Goal: Information Seeking & Learning: Find specific fact

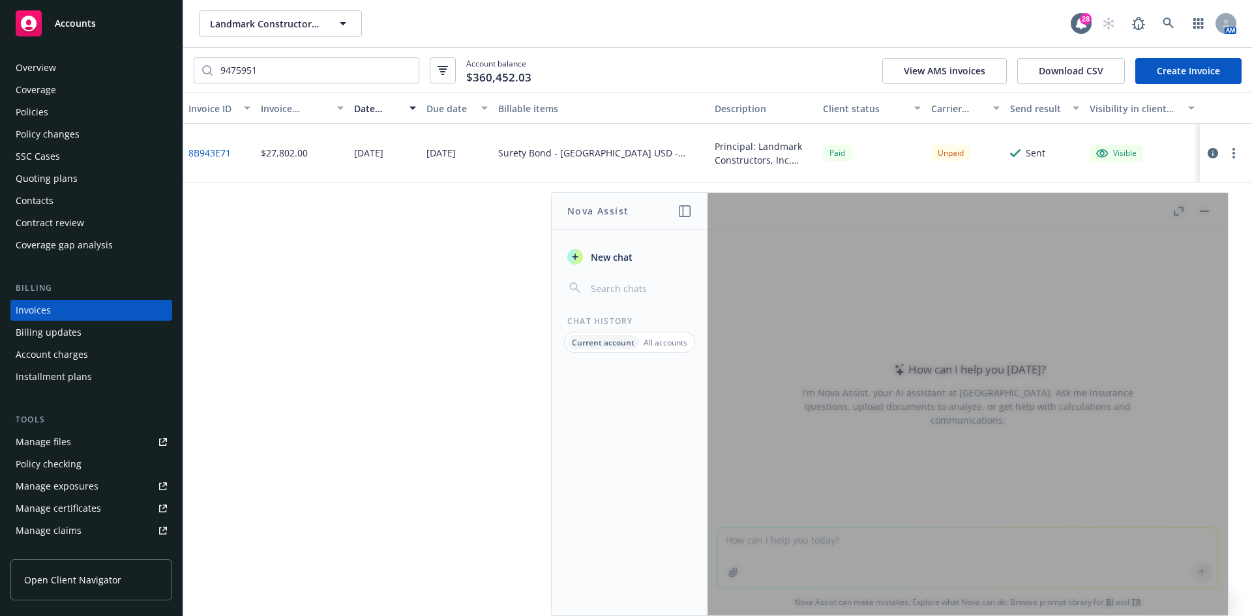
click at [269, 10] on div "Landmark Constructors, Inc. Landmark Constructors, Inc. 28 AM" at bounding box center [717, 23] width 1068 height 47
click at [266, 18] on span "Landmark Constructors, Inc." at bounding box center [266, 24] width 113 height 14
type input "Natomas Labs"
click at [241, 65] on strong "Natomas Labs, Inc." at bounding box center [255, 60] width 85 height 12
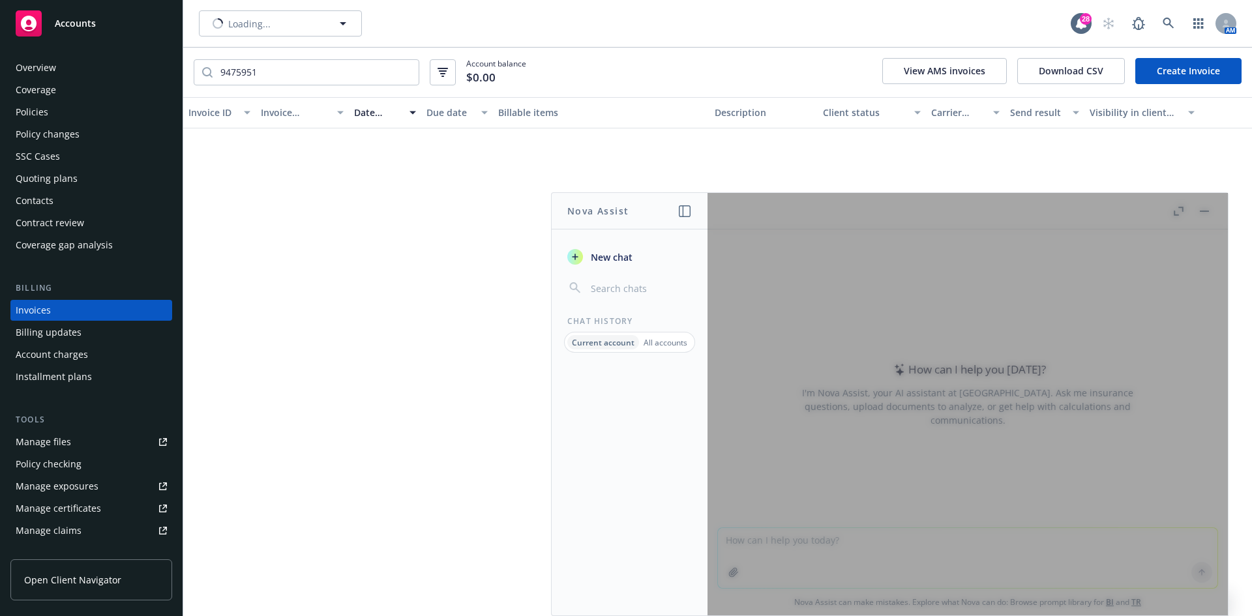
click at [1206, 214] on div at bounding box center [967, 404] width 520 height 422
click at [1206, 207] on div at bounding box center [967, 404] width 520 height 422
click at [1200, 213] on div at bounding box center [967, 404] width 520 height 422
click at [1205, 209] on div at bounding box center [967, 404] width 520 height 422
click at [288, 17] on span "Natomas Labs, Inc." at bounding box center [266, 24] width 113 height 14
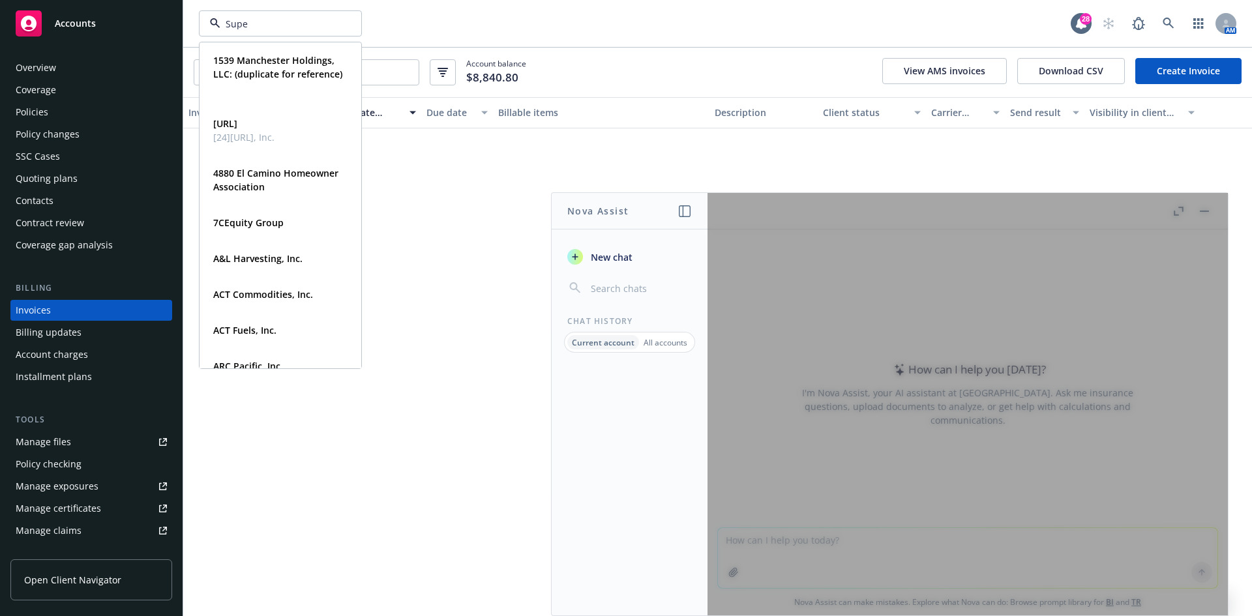
type input "Super"
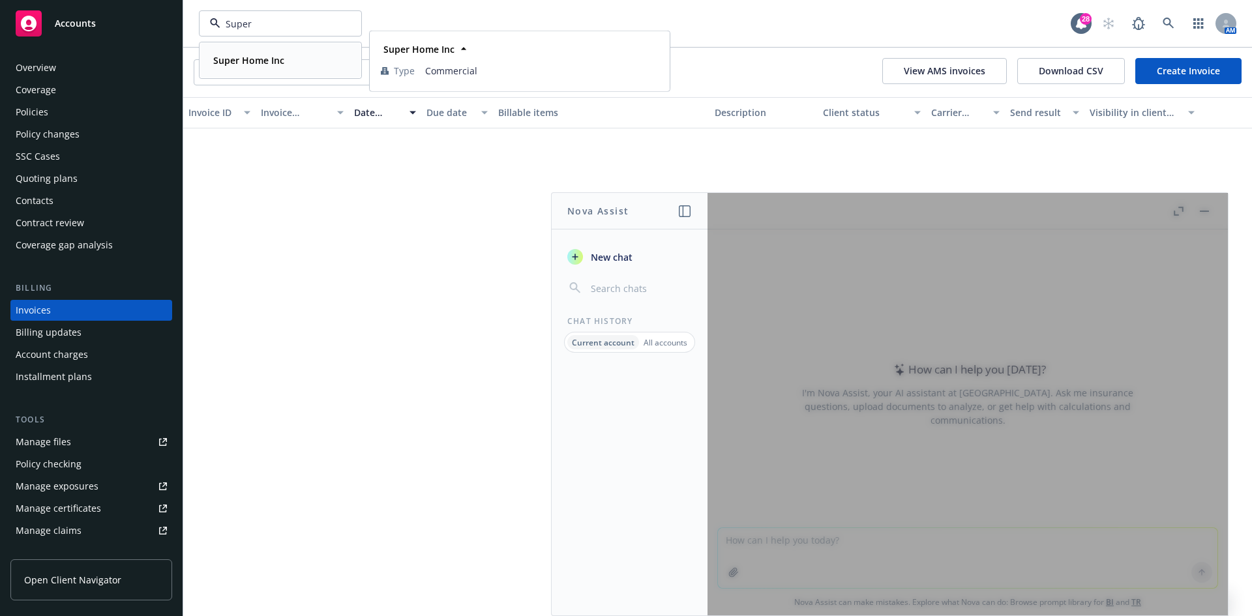
click at [246, 70] on div "Super Home Inc Type Commercial" at bounding box center [280, 60] width 160 height 35
click at [1201, 211] on div at bounding box center [967, 404] width 520 height 422
click at [111, 29] on div "Accounts" at bounding box center [91, 23] width 151 height 26
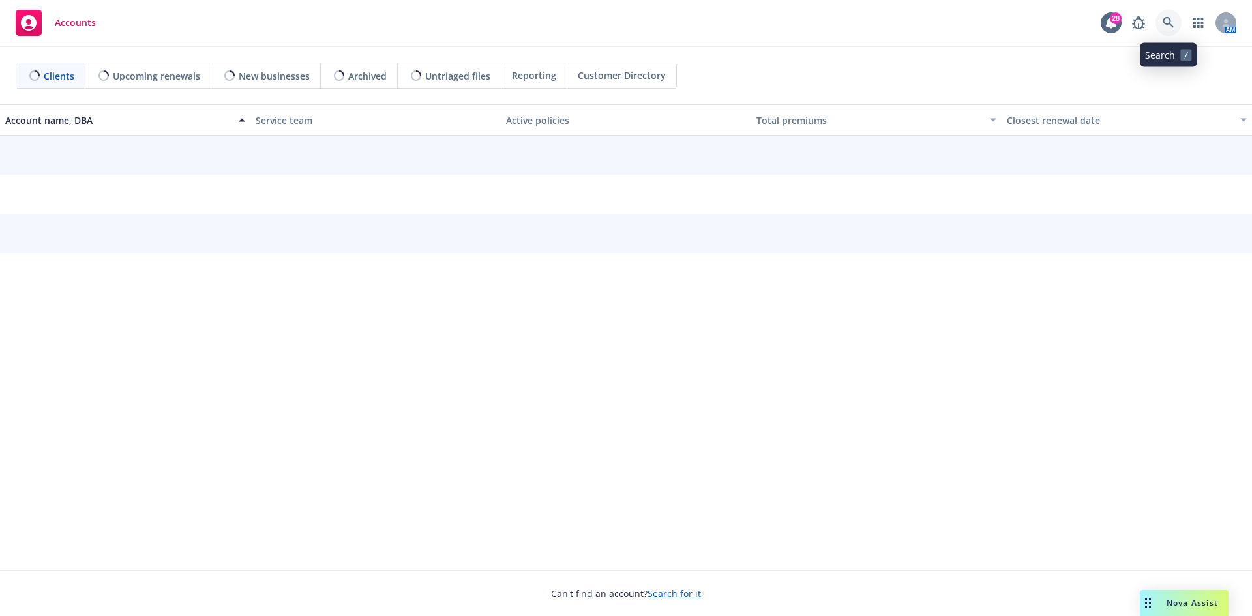
click at [1169, 22] on icon at bounding box center [1168, 23] width 12 height 12
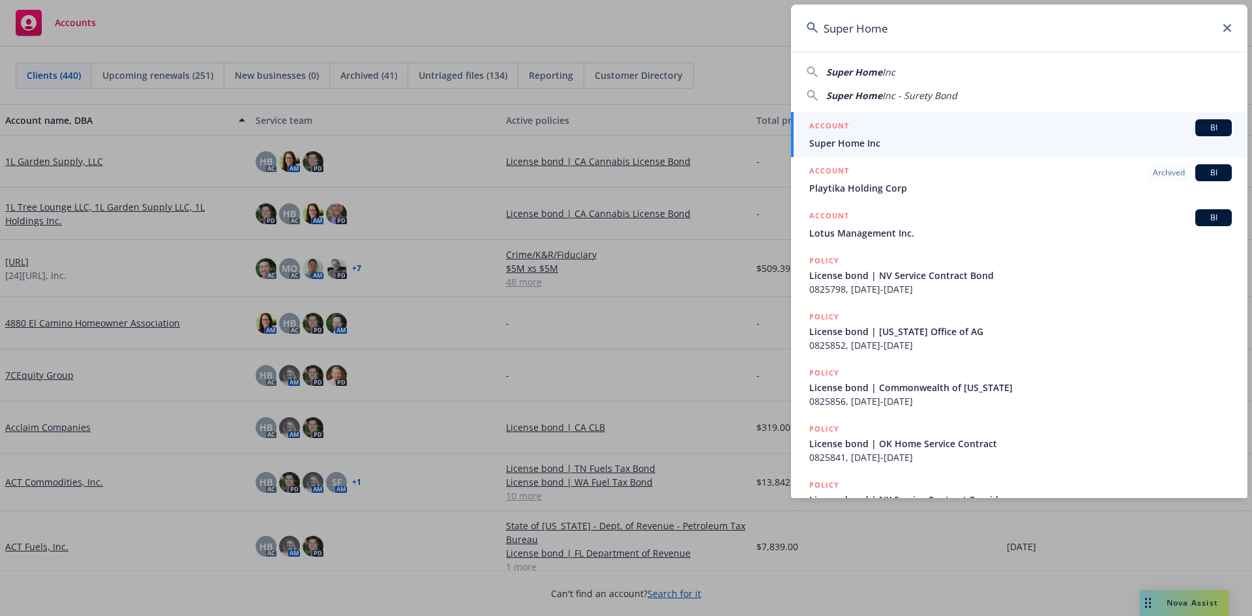
type input "Super Home"
click at [868, 132] on div "ACCOUNT BI" at bounding box center [1020, 127] width 422 height 17
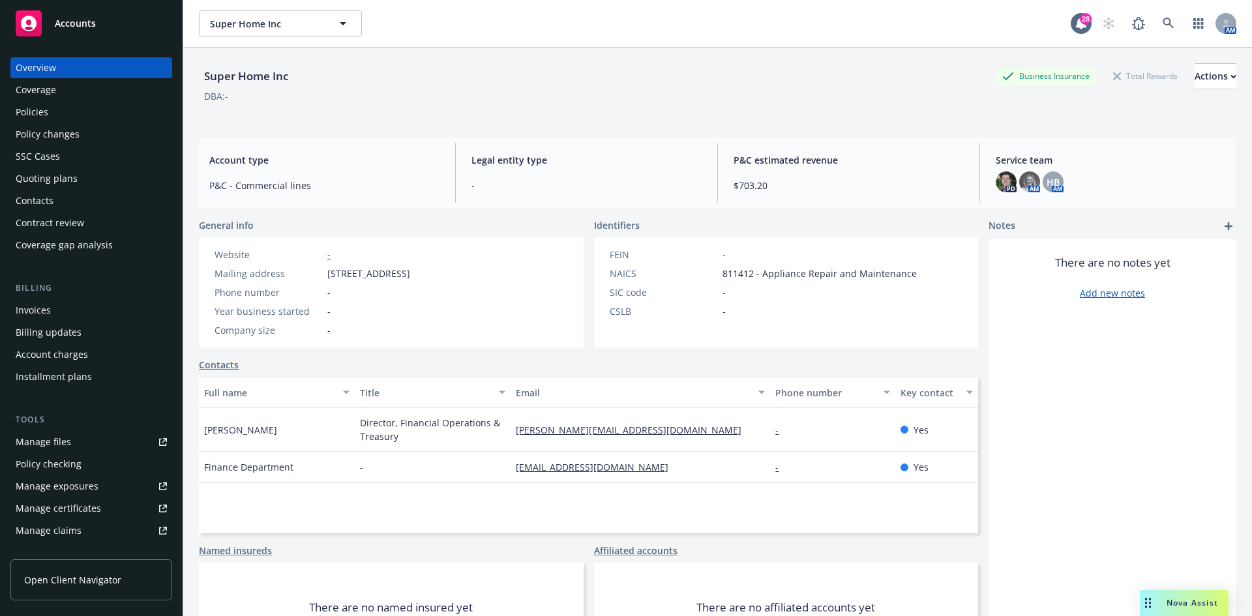
click at [57, 319] on div "Invoices" at bounding box center [91, 310] width 151 height 21
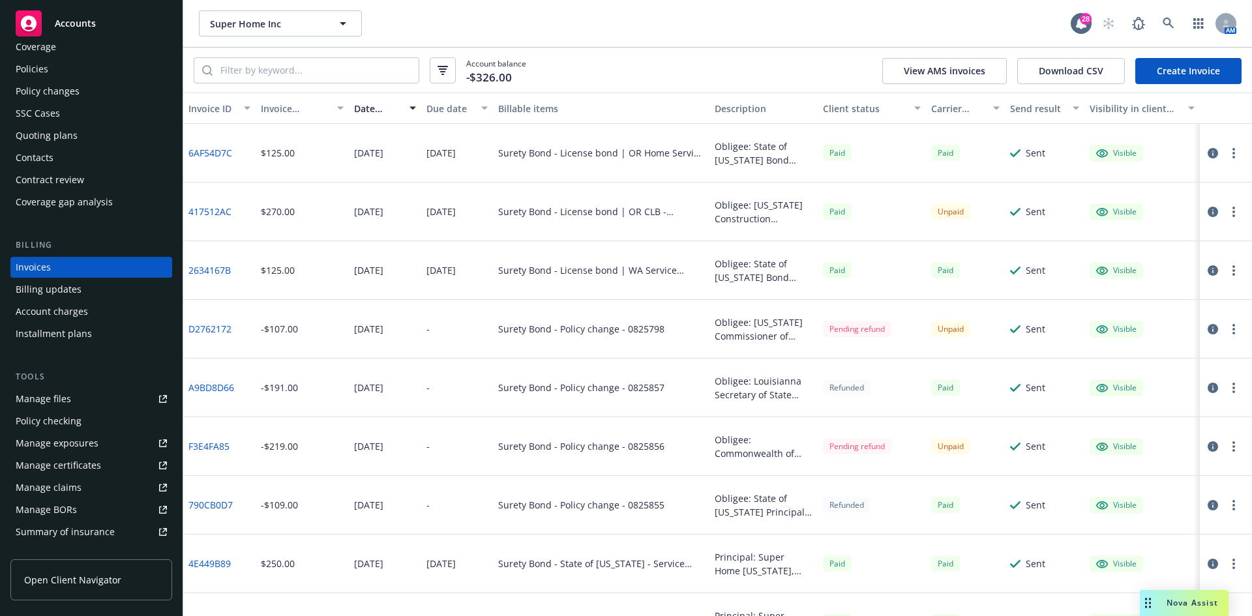
scroll to position [65, 0]
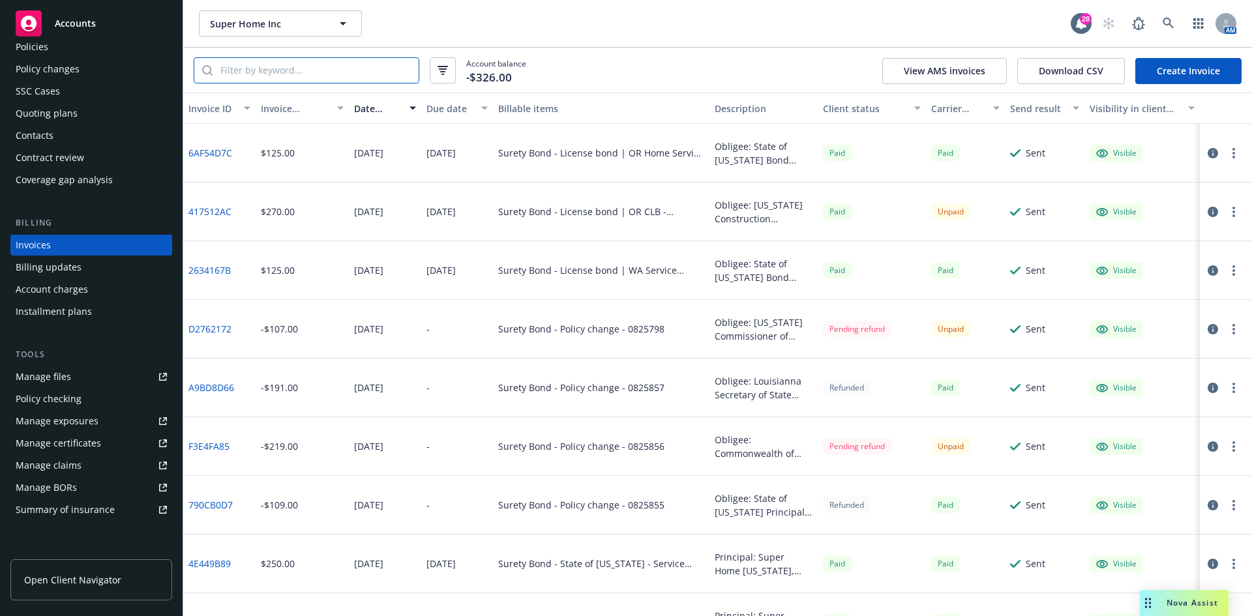
click at [300, 72] on input "search" at bounding box center [316, 70] width 206 height 25
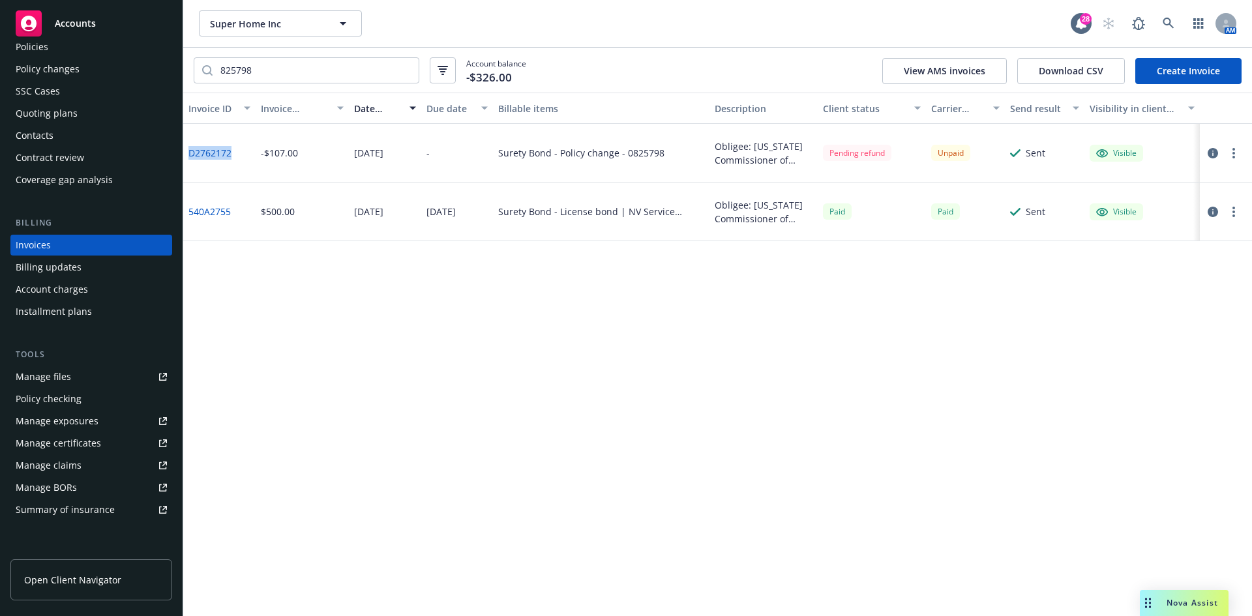
drag, startPoint x: 235, startPoint y: 157, endPoint x: 201, endPoint y: 154, distance: 34.0
click at [192, 163] on div "D2762172" at bounding box center [219, 153] width 72 height 59
copy link "D2762172"
click at [254, 79] on input "825798" at bounding box center [316, 70] width 206 height 25
click at [254, 78] on input "825798" at bounding box center [316, 70] width 206 height 25
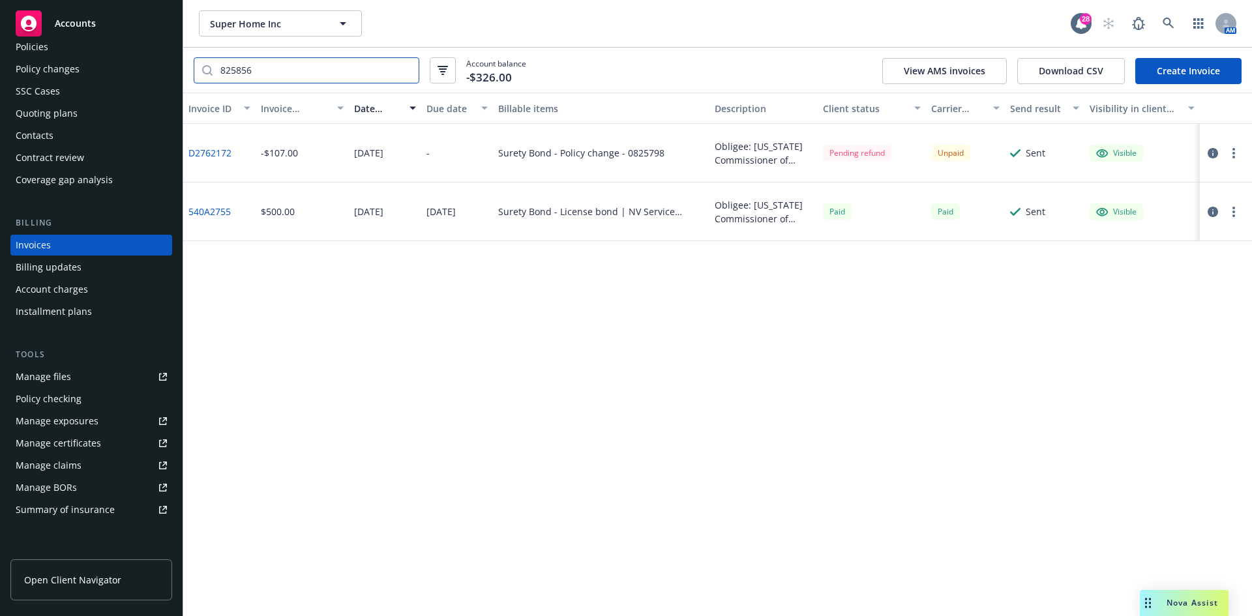
type input "825856"
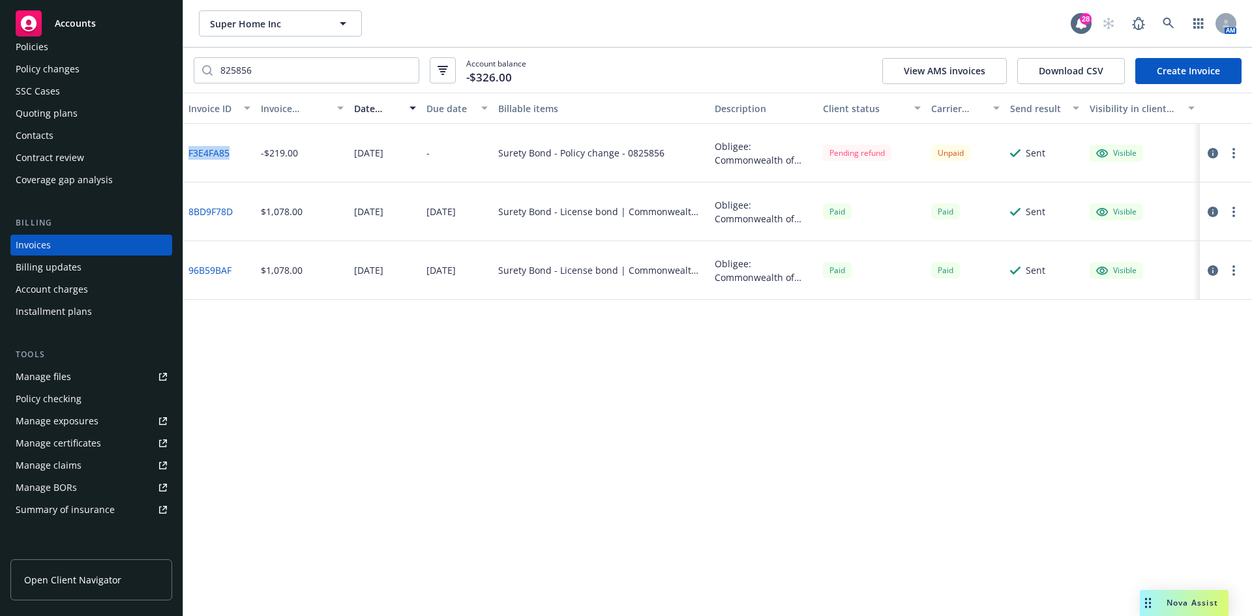
drag, startPoint x: 236, startPoint y: 154, endPoint x: 185, endPoint y: 156, distance: 50.9
click at [185, 156] on div "F3E4FA85" at bounding box center [219, 153] width 72 height 59
copy link "F3E4FA85"
click at [233, 29] on span "Super Home Inc" at bounding box center [266, 24] width 113 height 14
type input "Peninsula Healthcare"
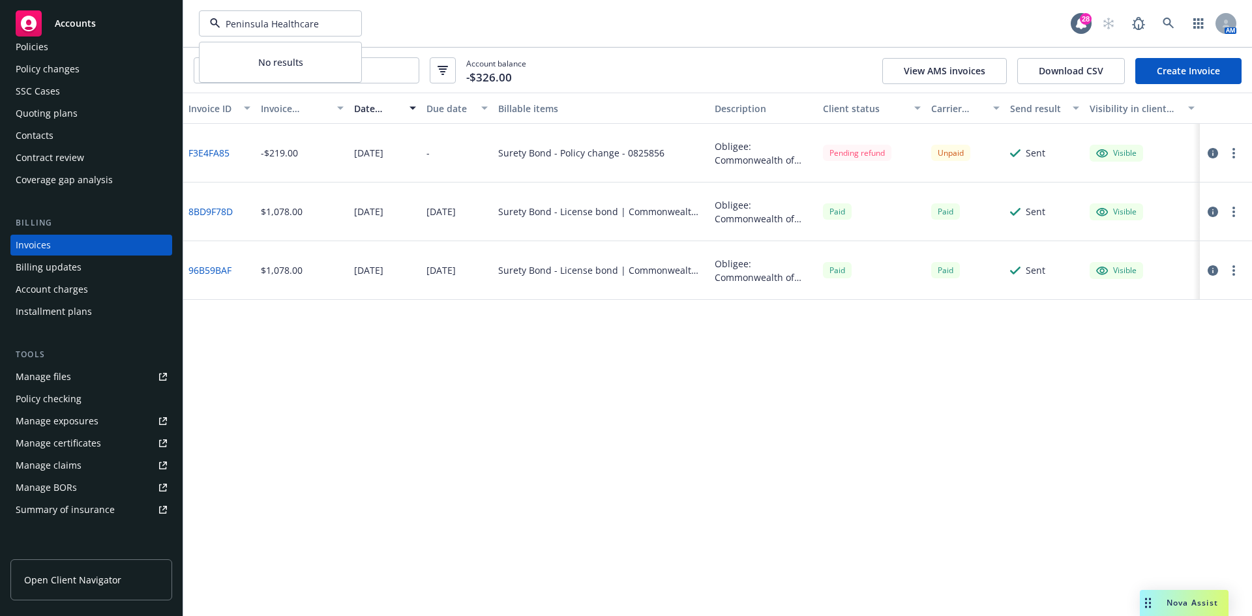
click at [147, 26] on div "Accounts" at bounding box center [91, 23] width 151 height 26
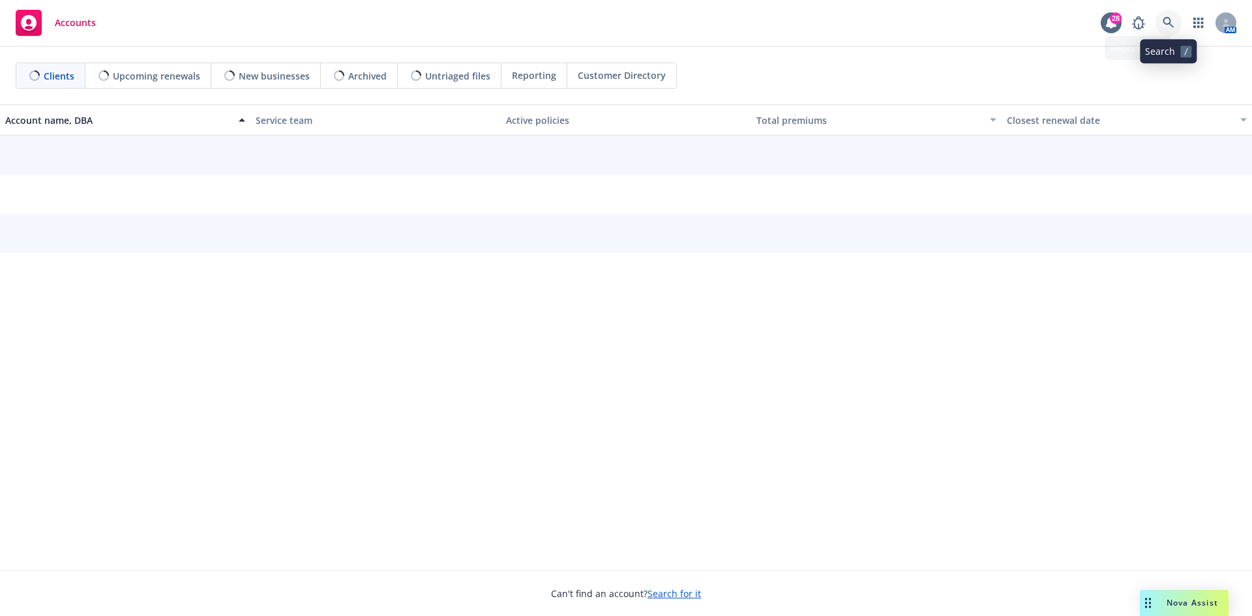
click at [1170, 14] on link at bounding box center [1168, 23] width 26 height 26
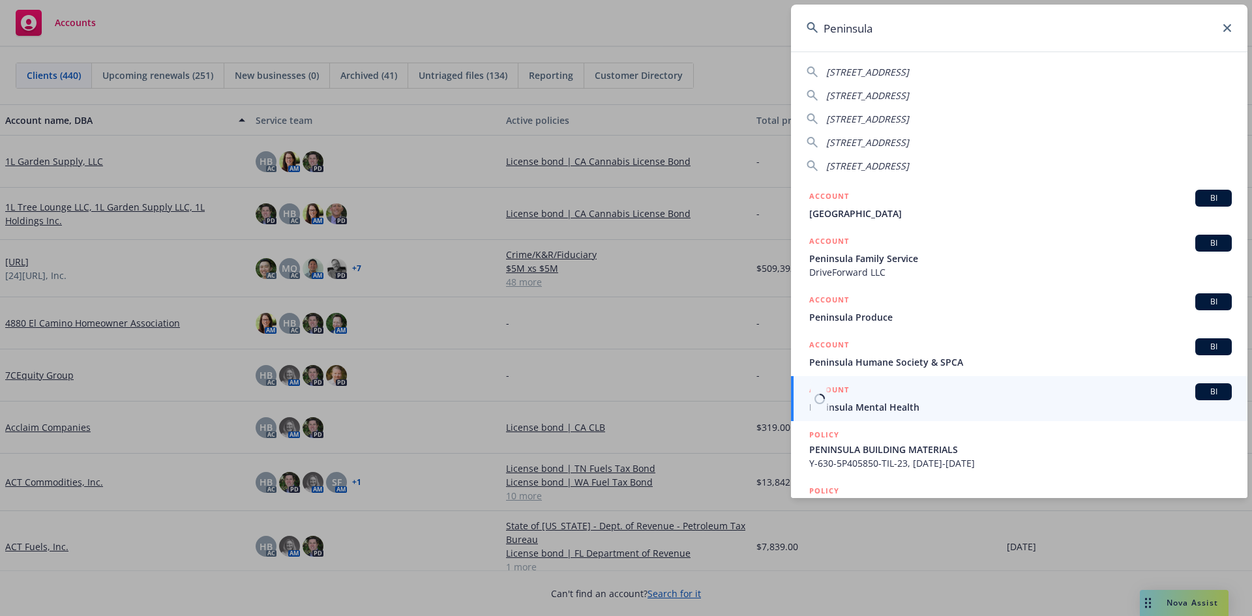
type input "Peninsula"
click at [903, 410] on span "Peninsula Mental Health" at bounding box center [1020, 407] width 422 height 14
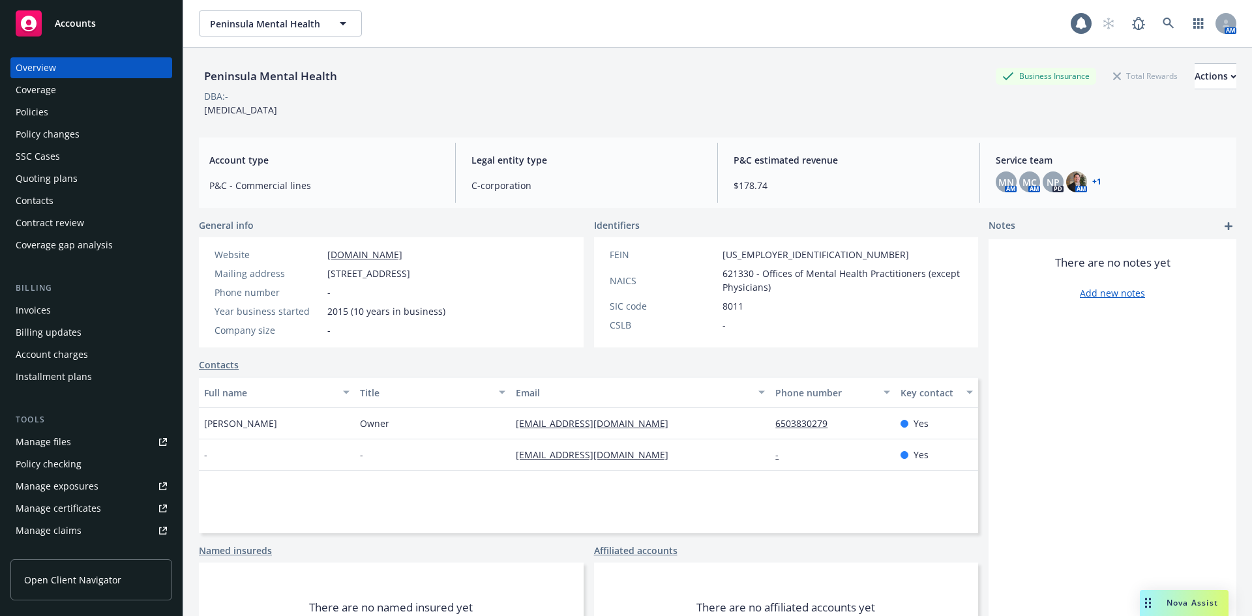
click at [68, 314] on div "Invoices" at bounding box center [91, 310] width 151 height 21
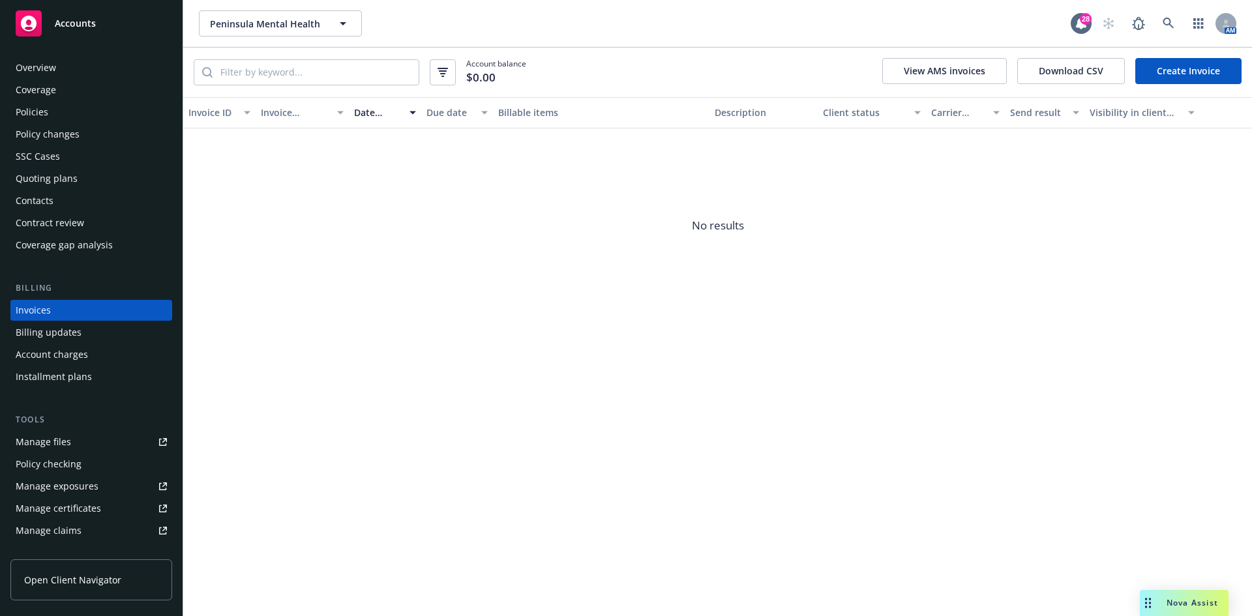
click at [143, 54] on div "Overview Coverage Policies Policy changes SSC Cases Quoting plans Contacts Cont…" at bounding box center [91, 329] width 183 height 574
click at [153, 17] on div "Accounts" at bounding box center [91, 23] width 151 height 26
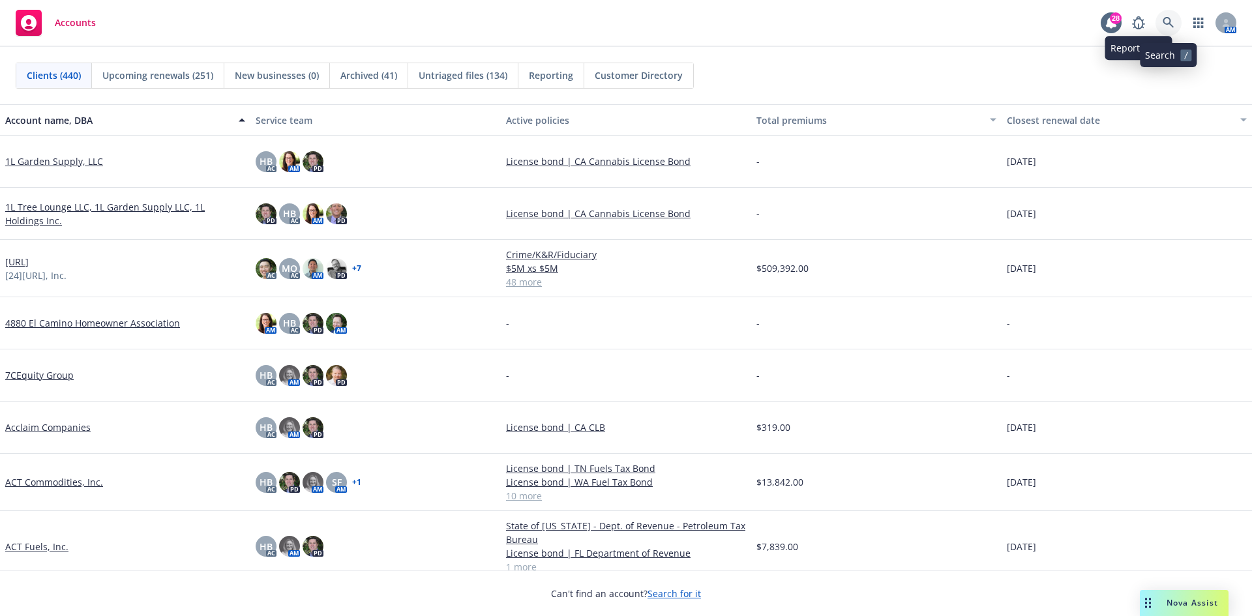
click at [1170, 20] on icon at bounding box center [1167, 22] width 11 height 11
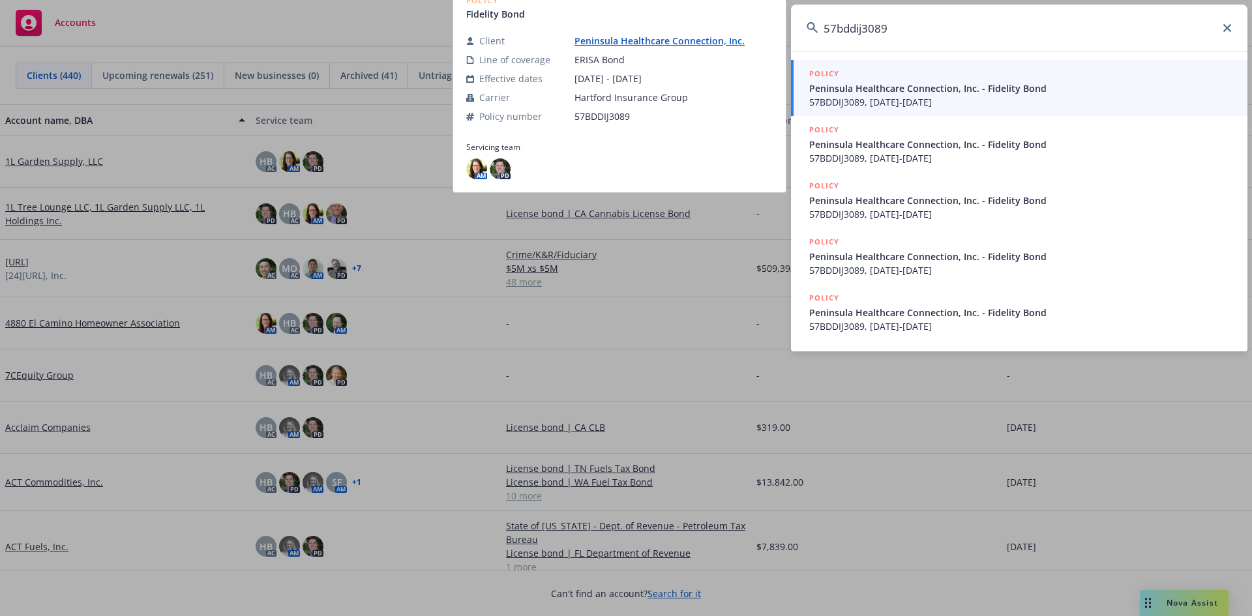
type input "57bddij3089"
click at [1078, 101] on span "57BDDIJ3089, 08/31/2024-08/31/2025" at bounding box center [1020, 102] width 422 height 14
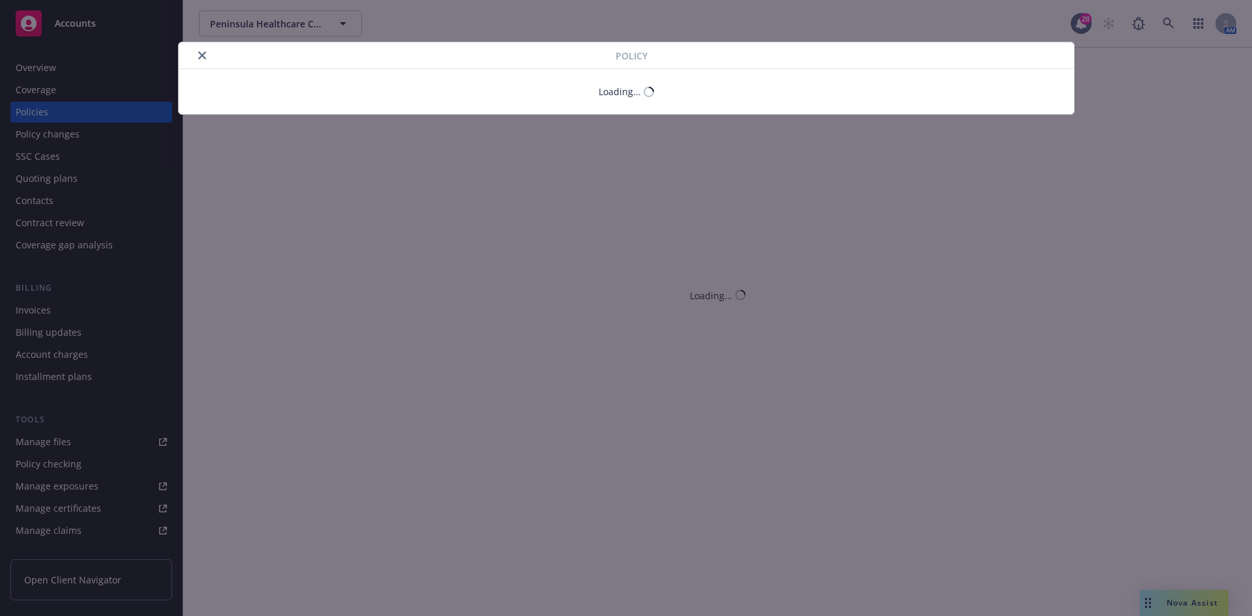
click at [197, 53] on button "close" at bounding box center [202, 56] width 16 height 16
click at [203, 57] on icon "close" at bounding box center [202, 55] width 8 height 8
click at [192, 53] on div at bounding box center [400, 56] width 432 height 16
click at [199, 52] on icon "close" at bounding box center [202, 55] width 8 height 8
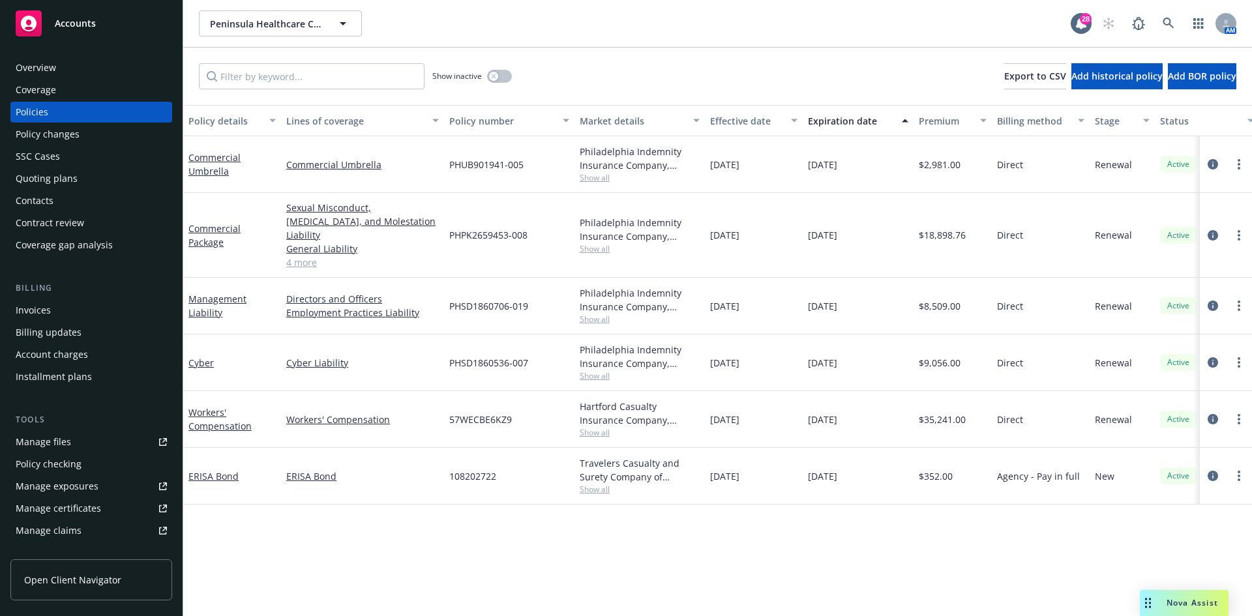
click at [29, 310] on div "Invoices" at bounding box center [33, 310] width 35 height 21
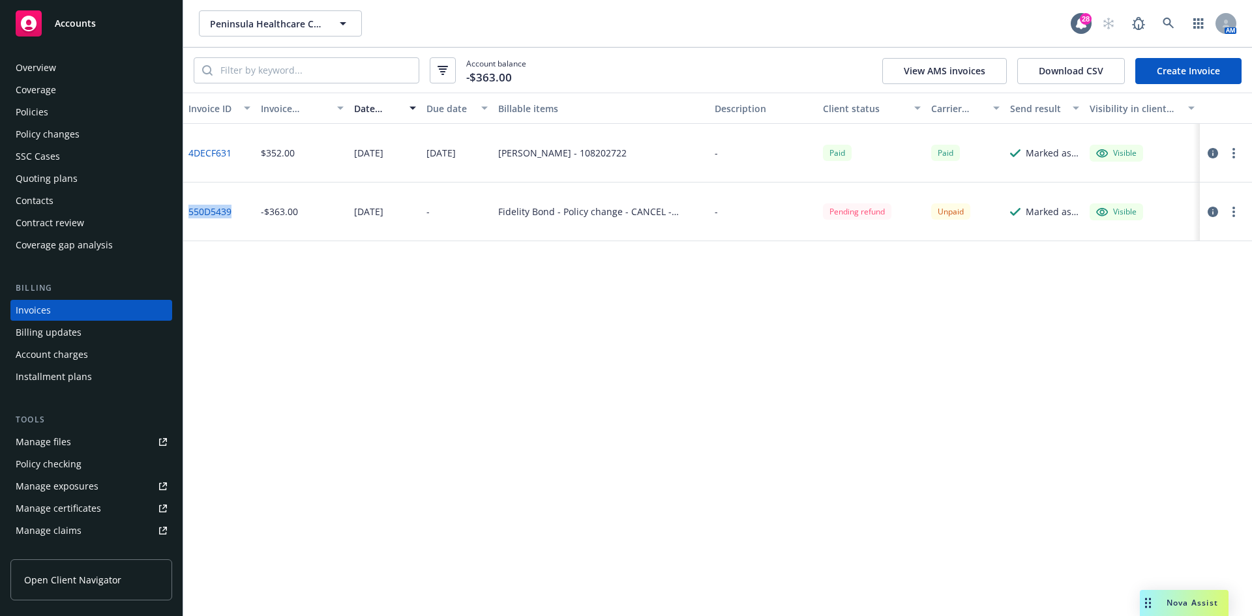
drag, startPoint x: 241, startPoint y: 213, endPoint x: 189, endPoint y: 212, distance: 52.2
click at [189, 212] on div "550D5439" at bounding box center [219, 212] width 72 height 59
copy link "550D5439"
click at [203, 213] on link "550D5439" at bounding box center [209, 212] width 43 height 14
click at [203, 210] on link "550D5439" at bounding box center [209, 212] width 43 height 14
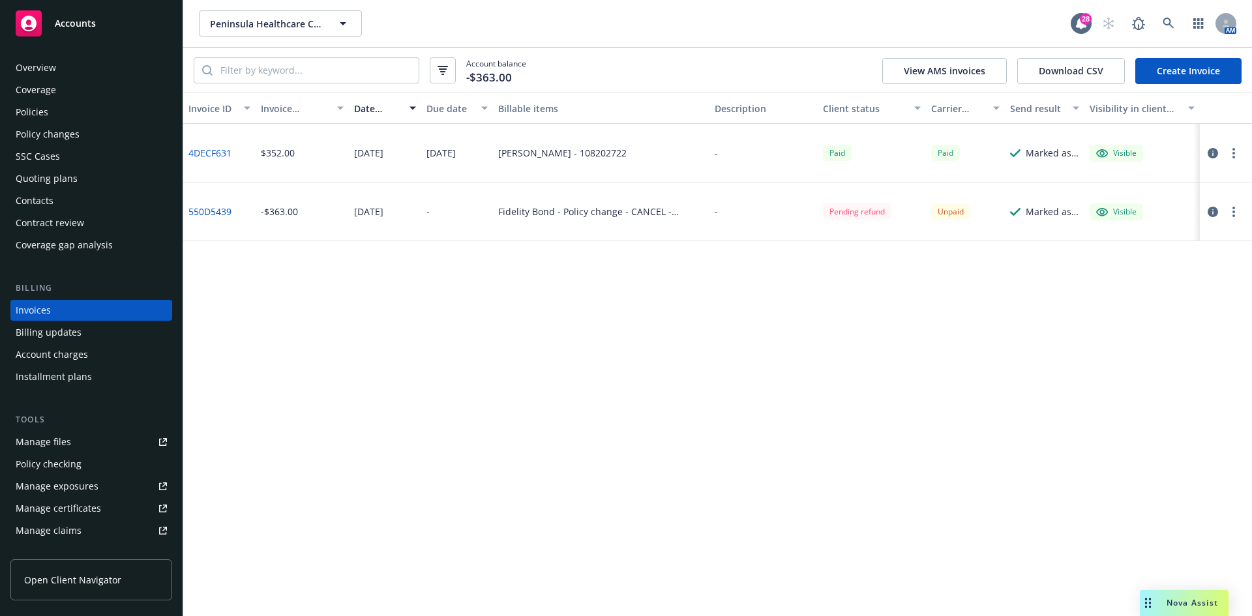
drag, startPoint x: 96, startPoint y: 22, endPoint x: 126, endPoint y: 24, distance: 30.1
click at [96, 22] on div "Accounts" at bounding box center [91, 23] width 151 height 26
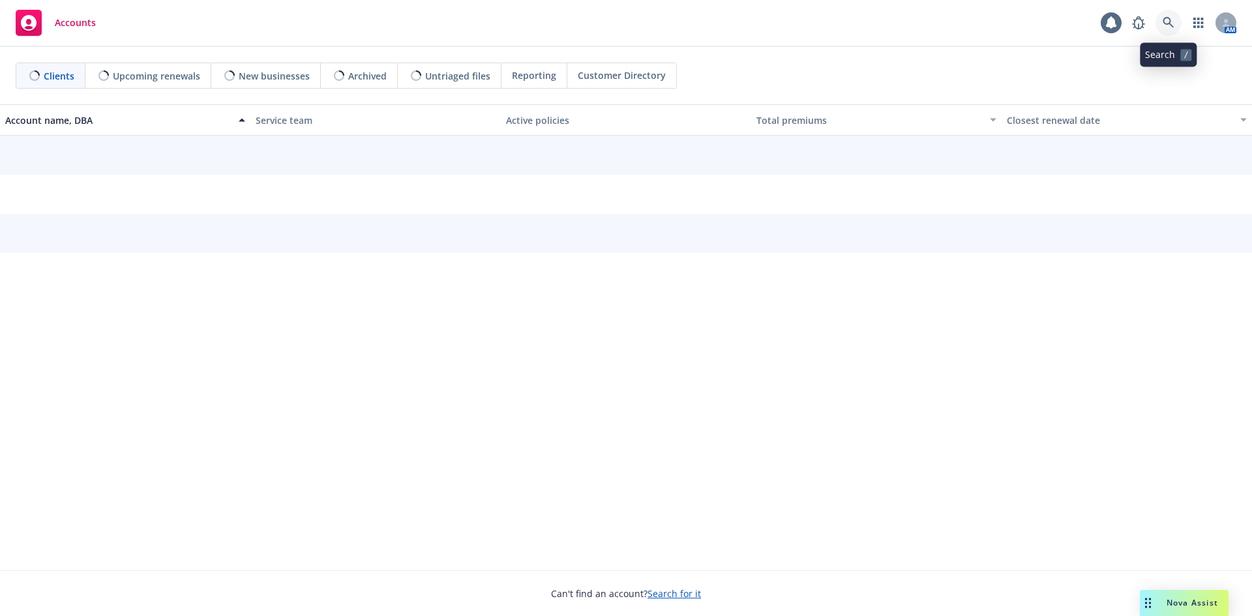
click at [1166, 25] on icon at bounding box center [1168, 23] width 12 height 12
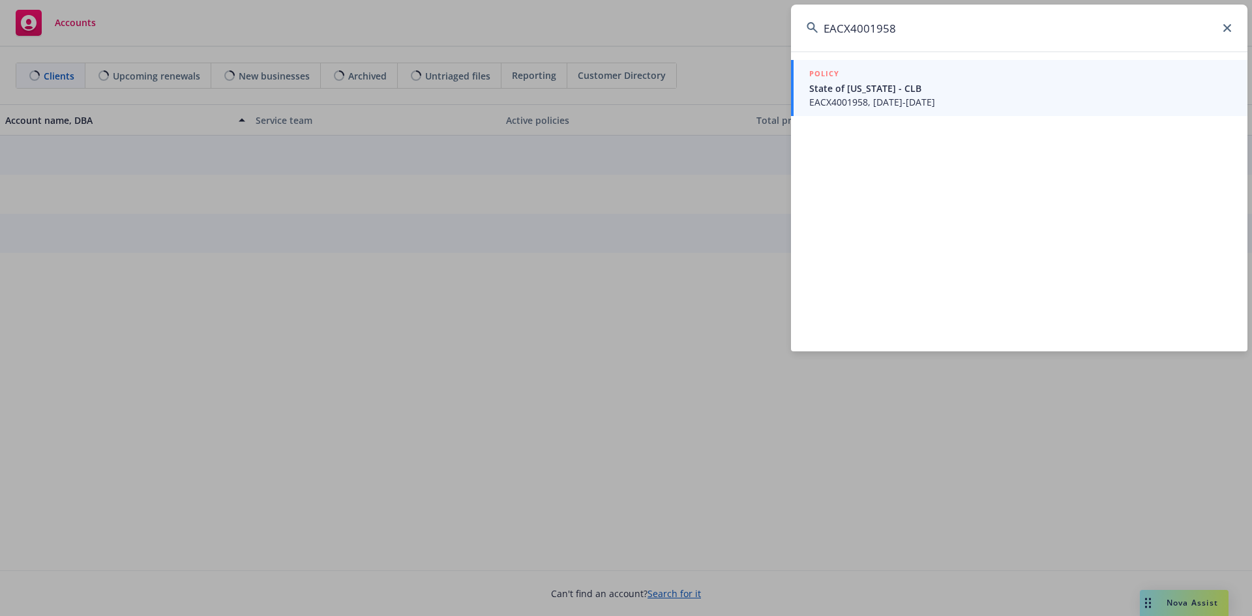
type input "EACX4001958"
click at [881, 98] on span "EACX4001958, 10/21/2024-10/21/2025" at bounding box center [1020, 102] width 422 height 14
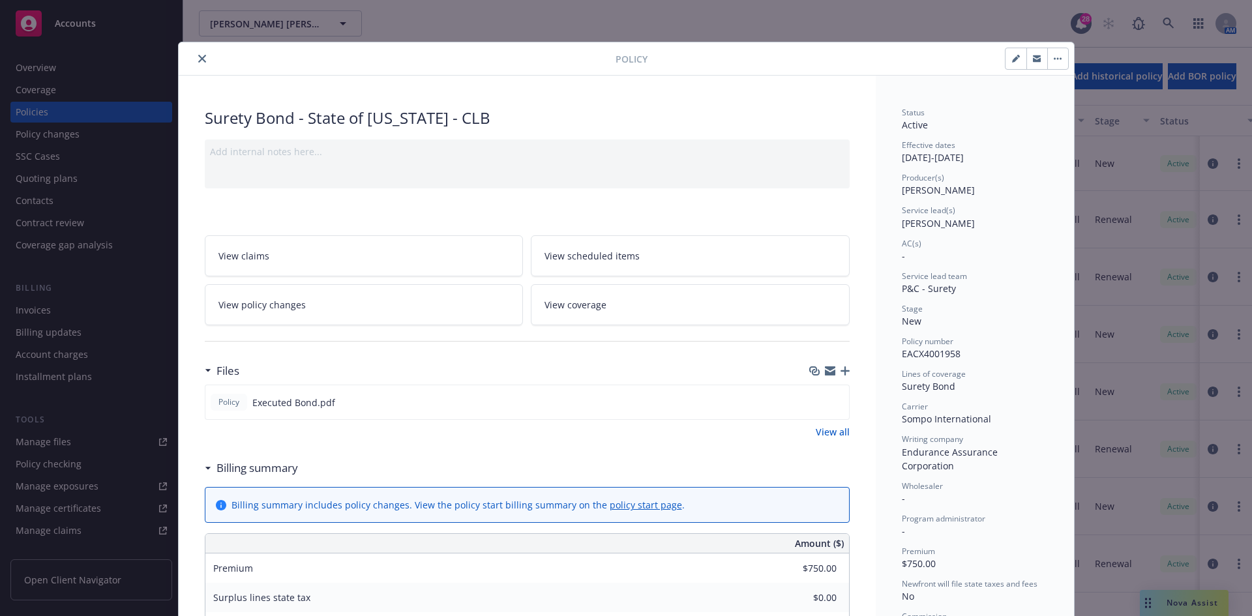
click at [198, 60] on icon "close" at bounding box center [202, 59] width 8 height 8
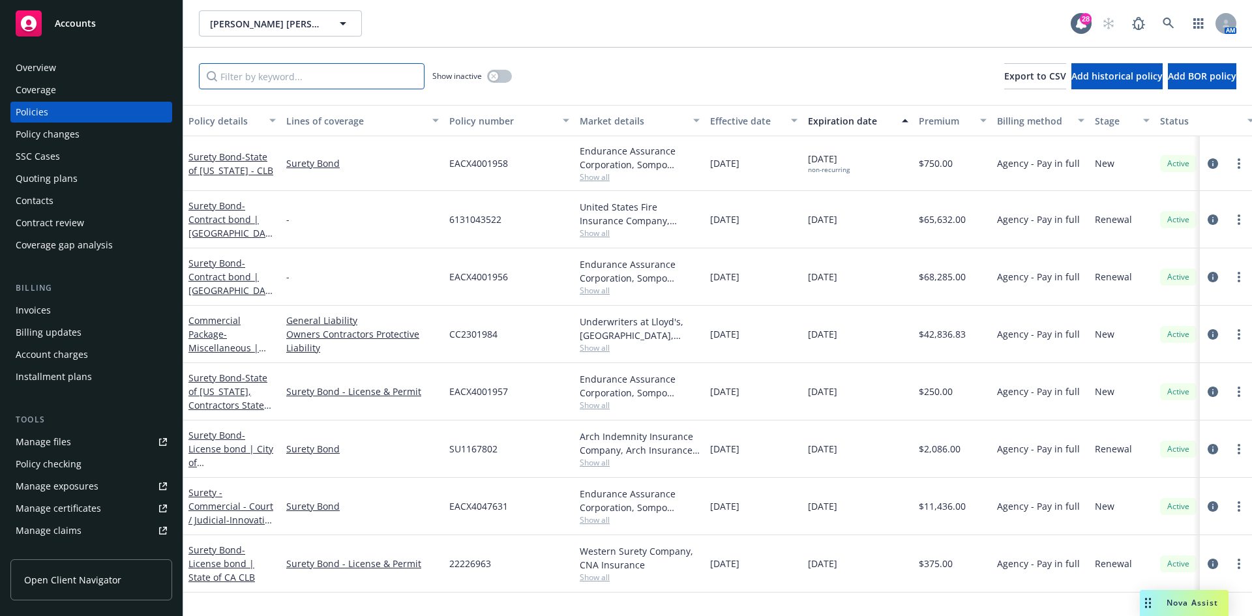
click at [285, 74] on input "Filter by keyword..." at bounding box center [312, 76] width 226 height 26
paste input "EACX4001958"
type input "EACX4001958"
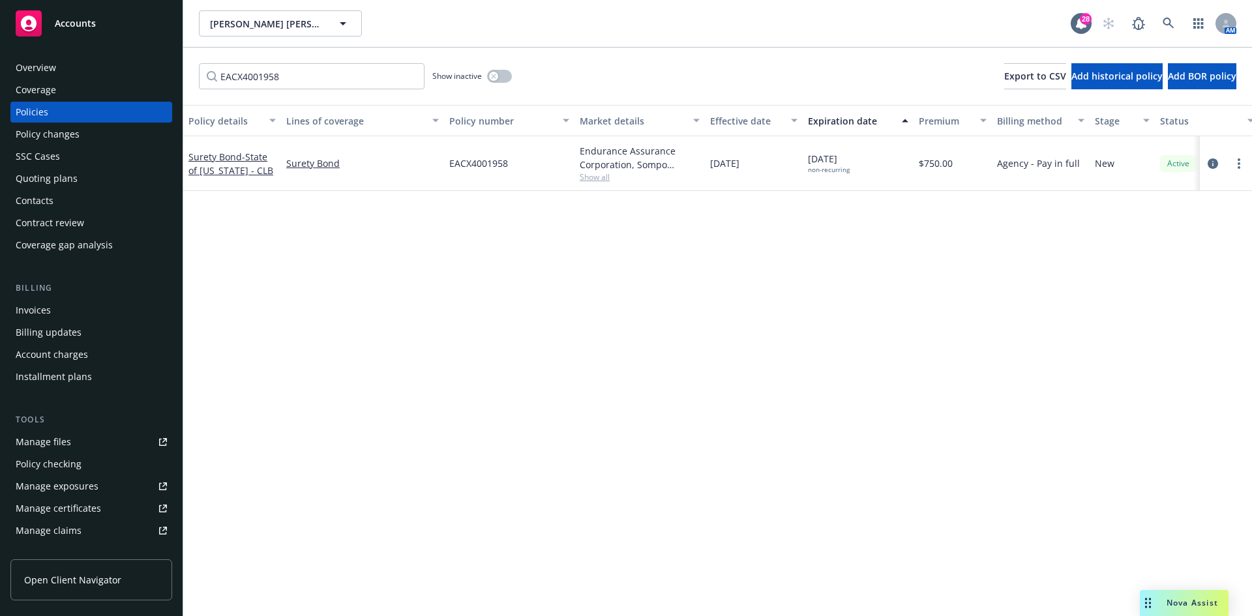
click at [95, 319] on div "Invoices" at bounding box center [91, 310] width 151 height 21
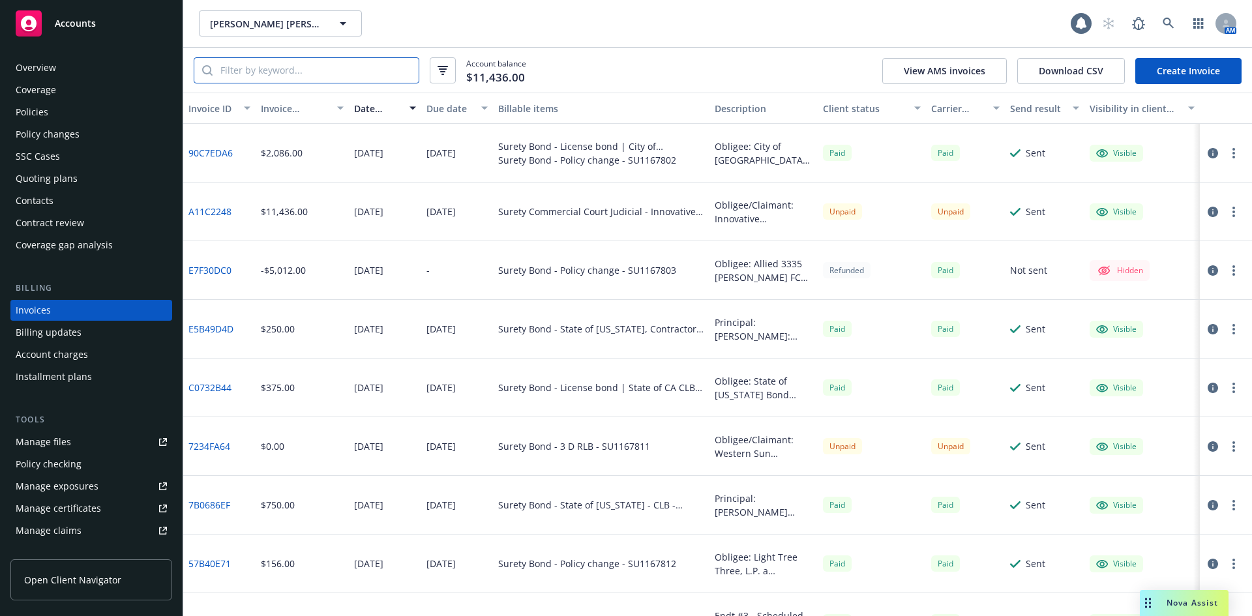
click at [267, 66] on input "search" at bounding box center [316, 70] width 206 height 25
paste input "EACX4001958"
type input "EACX4001958"
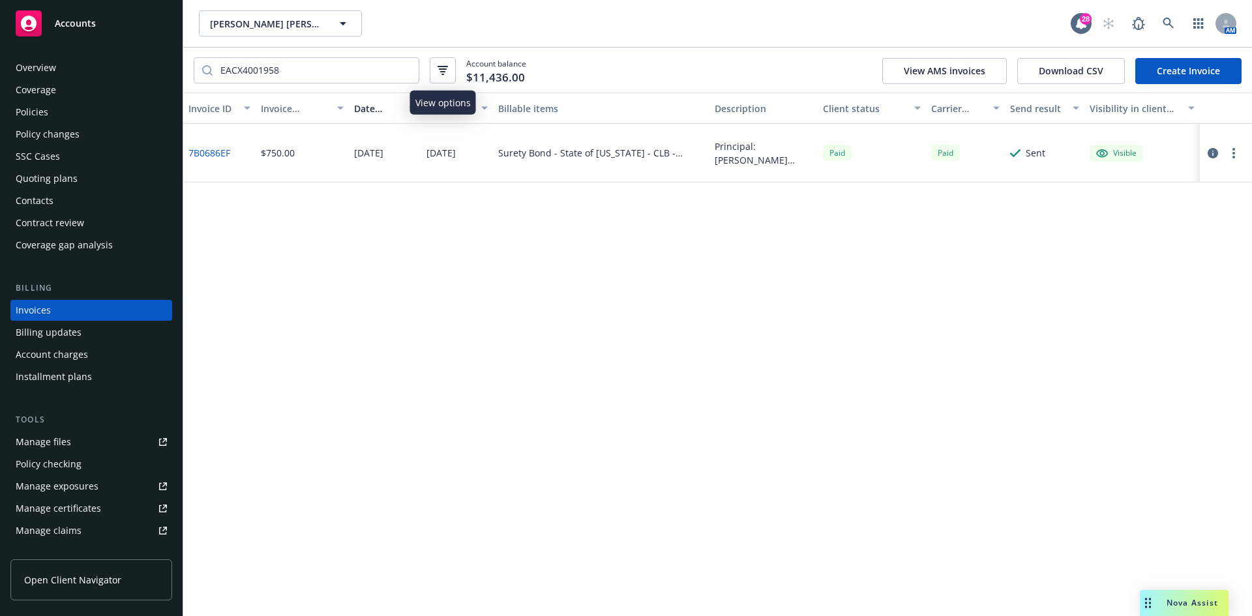
click at [447, 80] on button "button" at bounding box center [443, 70] width 26 height 26
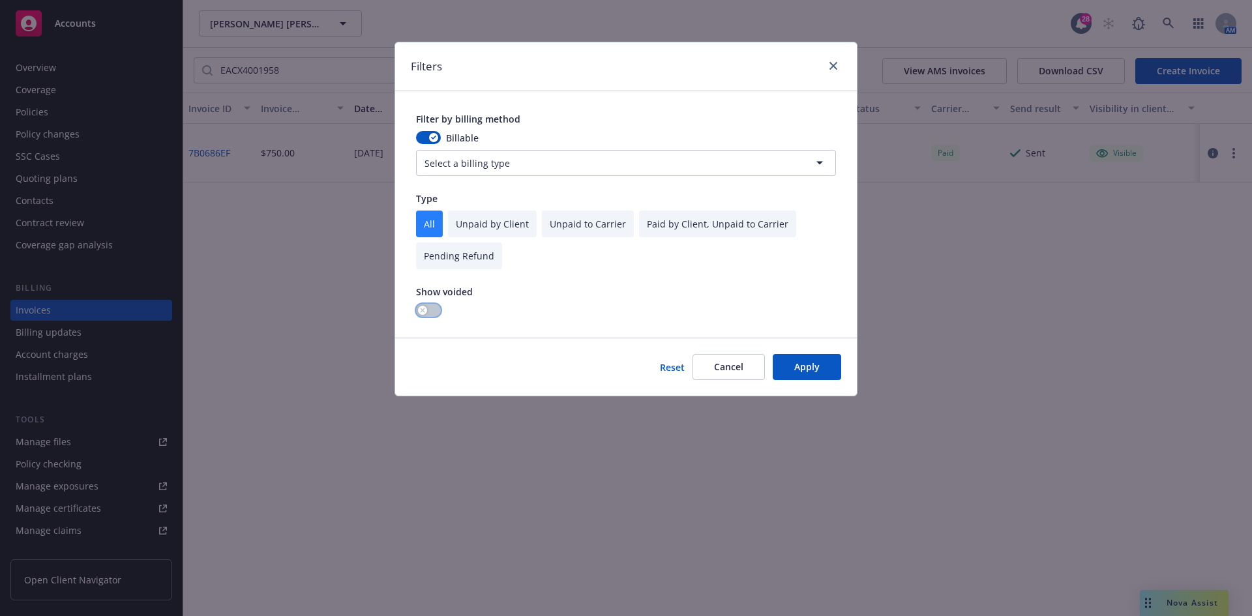
click at [431, 317] on button "button" at bounding box center [428, 310] width 25 height 13
click at [811, 367] on button "Apply" at bounding box center [806, 367] width 68 height 26
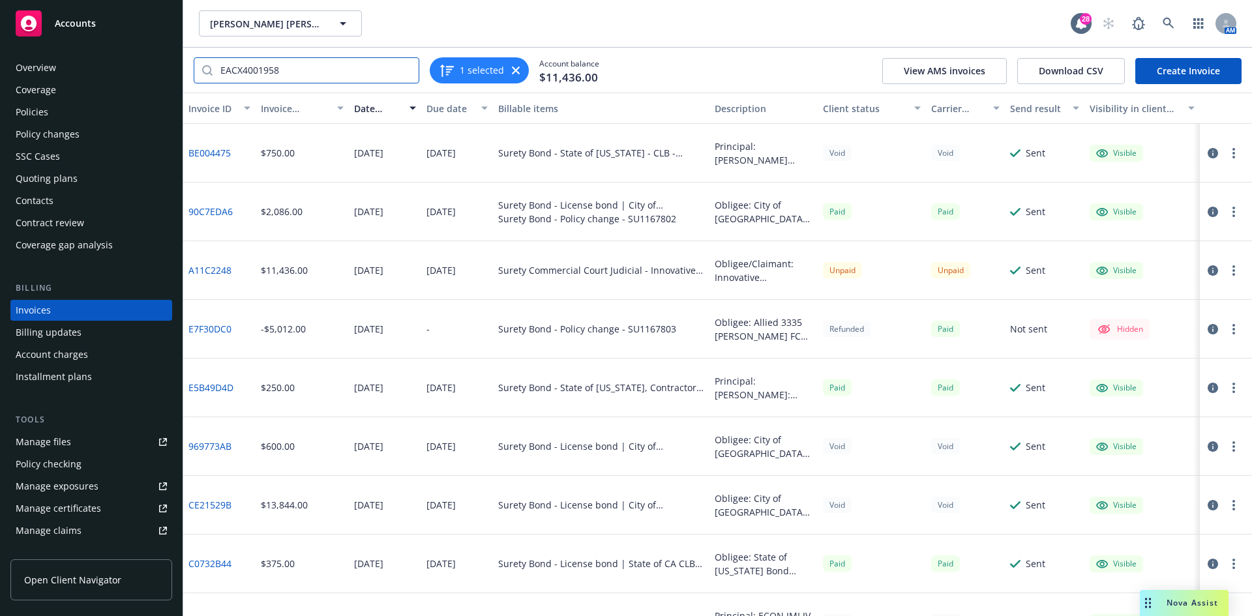
click at [396, 69] on input "EACX4001958" at bounding box center [316, 70] width 206 height 25
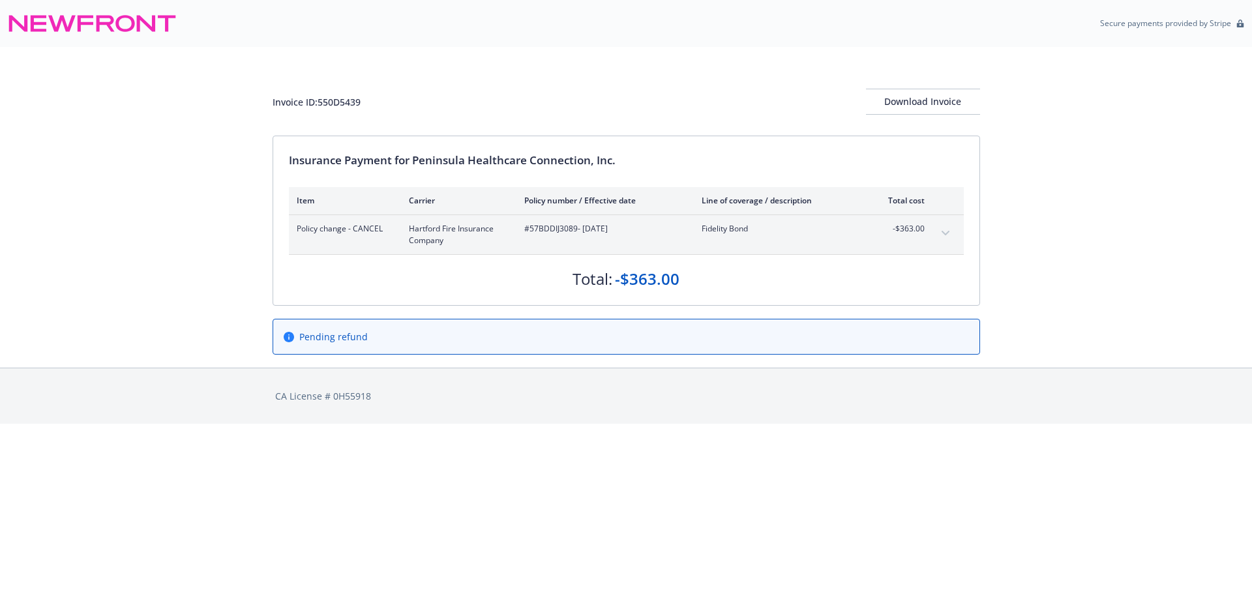
click at [562, 226] on span "#57BDDIJ3089 - 11/16/2024" at bounding box center [602, 229] width 156 height 12
copy span "57BDDIJ3089"
